Goal: Transaction & Acquisition: Purchase product/service

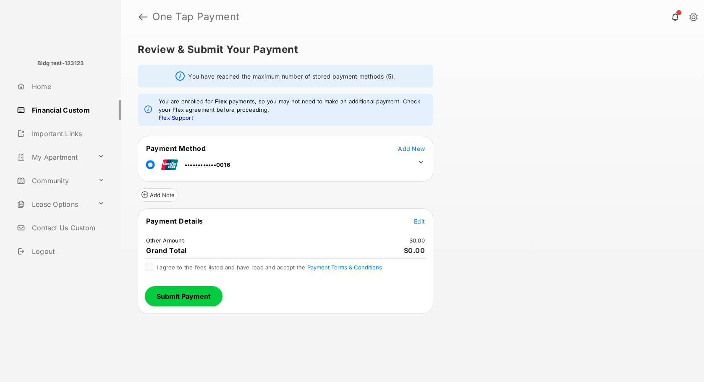
click at [416, 222] on span "Edit" at bounding box center [419, 220] width 11 height 7
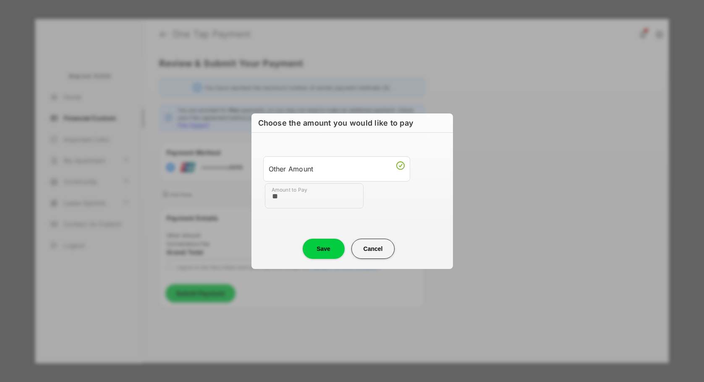
type input "**"
click at [319, 250] on button "Save" at bounding box center [324, 248] width 42 height 20
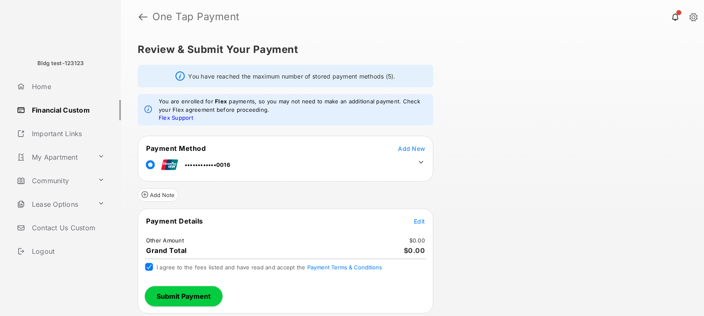
click at [411, 220] on tr "Payment Details Edit" at bounding box center [285, 225] width 293 height 19
click at [419, 220] on span "Edit" at bounding box center [419, 220] width 11 height 7
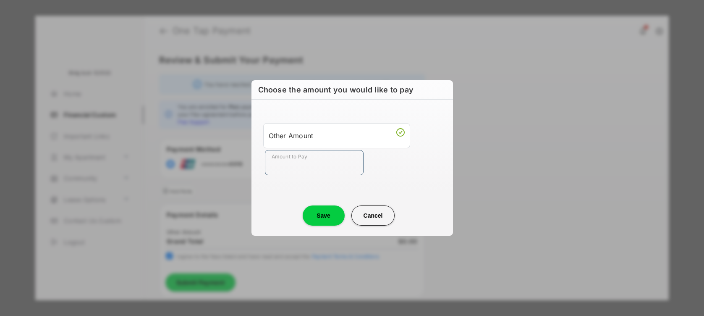
click at [302, 166] on input "Amount to Pay" at bounding box center [314, 162] width 99 height 25
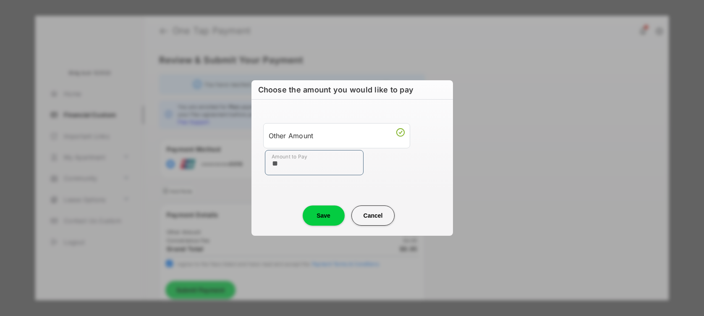
type input "**"
click at [316, 223] on button "Save" at bounding box center [324, 215] width 42 height 20
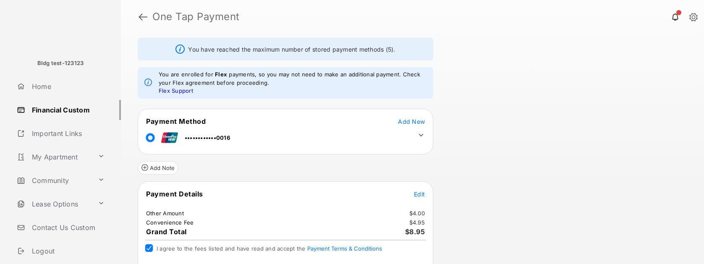
scroll to position [58, 0]
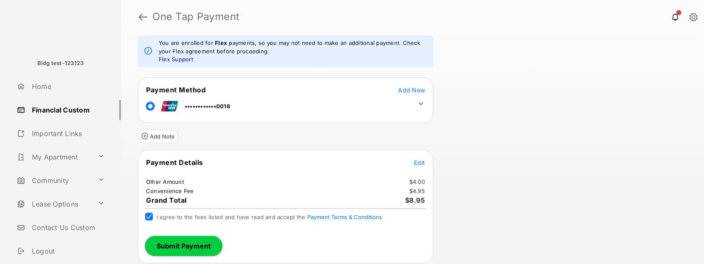
click at [190, 244] on button "Submit Payment" at bounding box center [184, 246] width 78 height 20
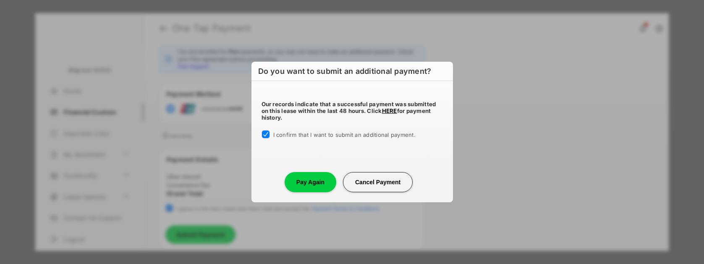
click at [303, 179] on button "Pay Again" at bounding box center [311, 182] width 52 height 20
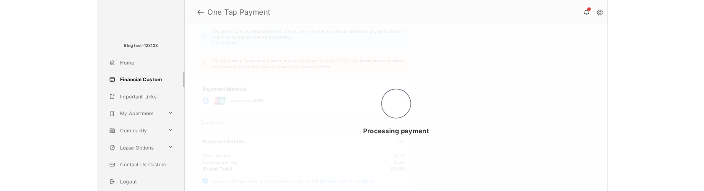
scroll to position [0, 0]
